Goal: Transaction & Acquisition: Purchase product/service

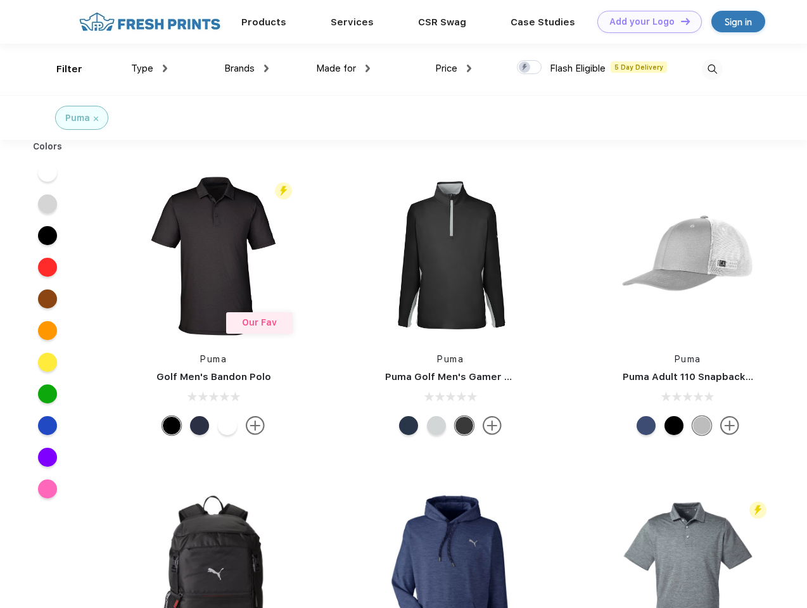
click at [645, 22] on link "Add your Logo Design Tool" at bounding box center [649, 22] width 104 height 22
click at [0, 0] on div "Design Tool" at bounding box center [0, 0] width 0 height 0
click at [680, 21] on link "Add your Logo Design Tool" at bounding box center [649, 22] width 104 height 22
click at [61, 69] on div "Filter" at bounding box center [69, 69] width 26 height 15
click at [149, 68] on span "Type" at bounding box center [142, 68] width 22 height 11
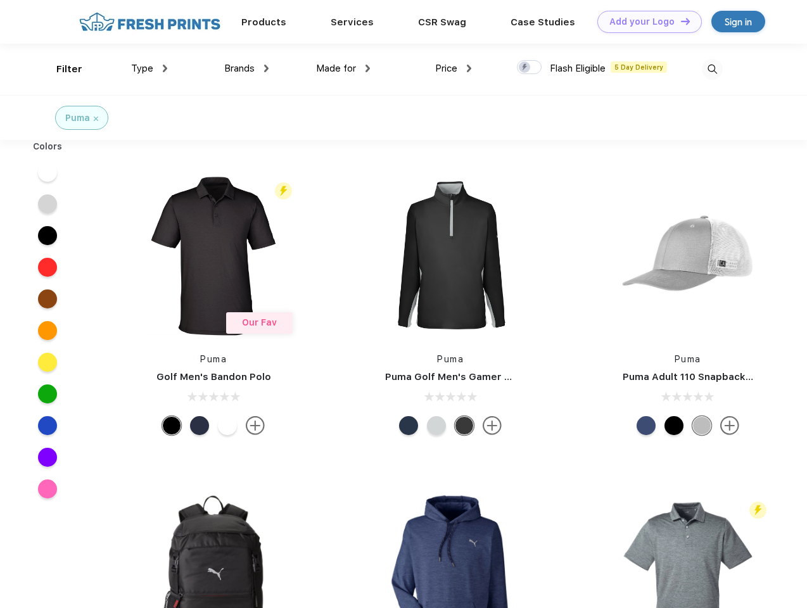
click at [246, 68] on span "Brands" at bounding box center [239, 68] width 30 height 11
click at [343, 68] on span "Made for" at bounding box center [336, 68] width 40 height 11
click at [453, 68] on span "Price" at bounding box center [446, 68] width 22 height 11
click at [529, 68] on div at bounding box center [529, 67] width 25 height 14
click at [525, 68] on input "checkbox" at bounding box center [521, 64] width 8 height 8
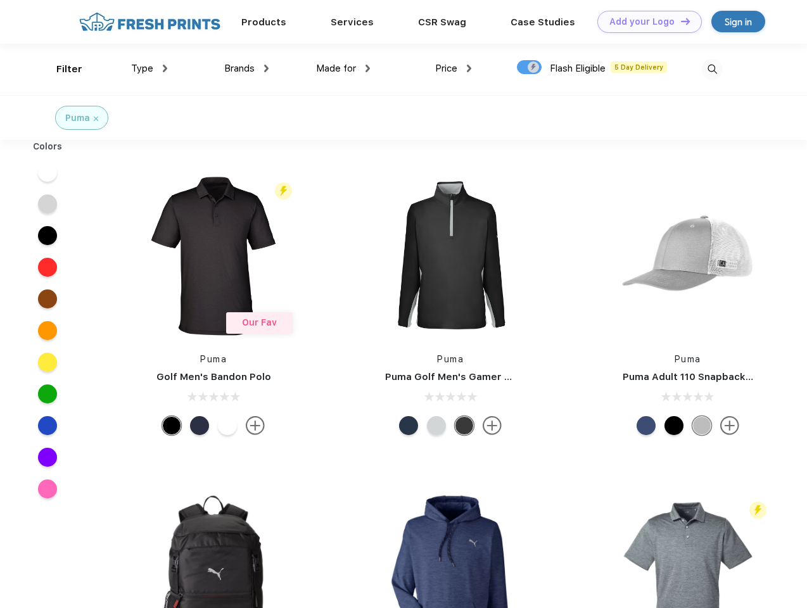
click at [712, 69] on img at bounding box center [712, 69] width 21 height 21
